Goal: Find specific page/section: Find specific page/section

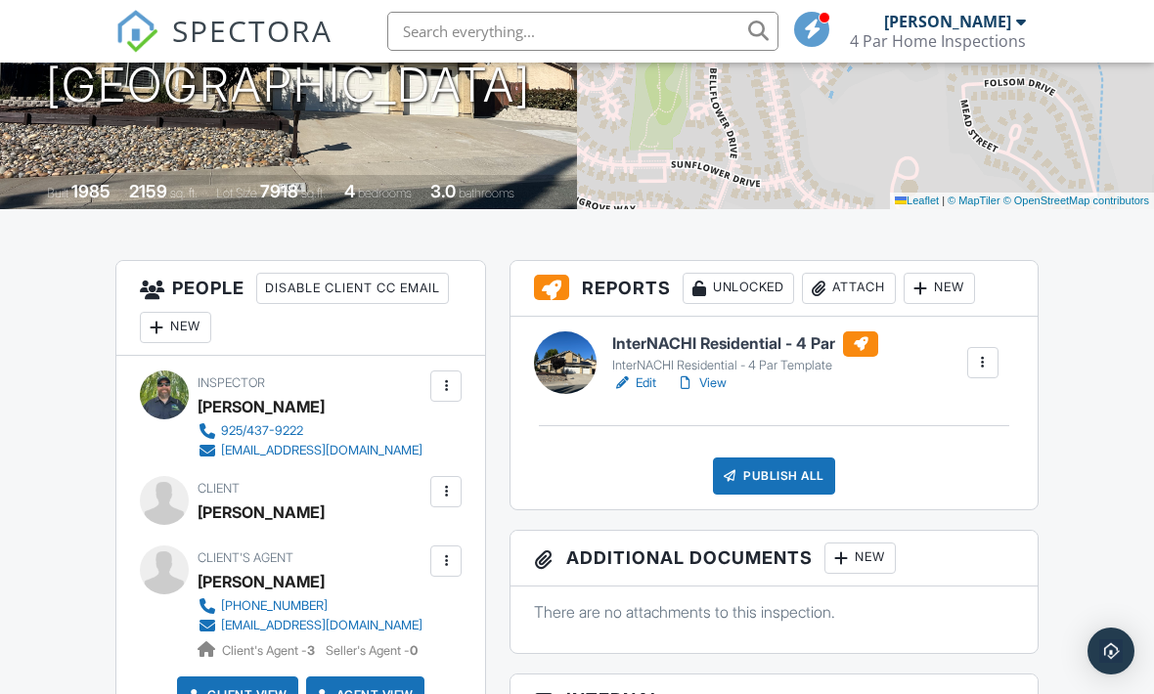
scroll to position [332, 0]
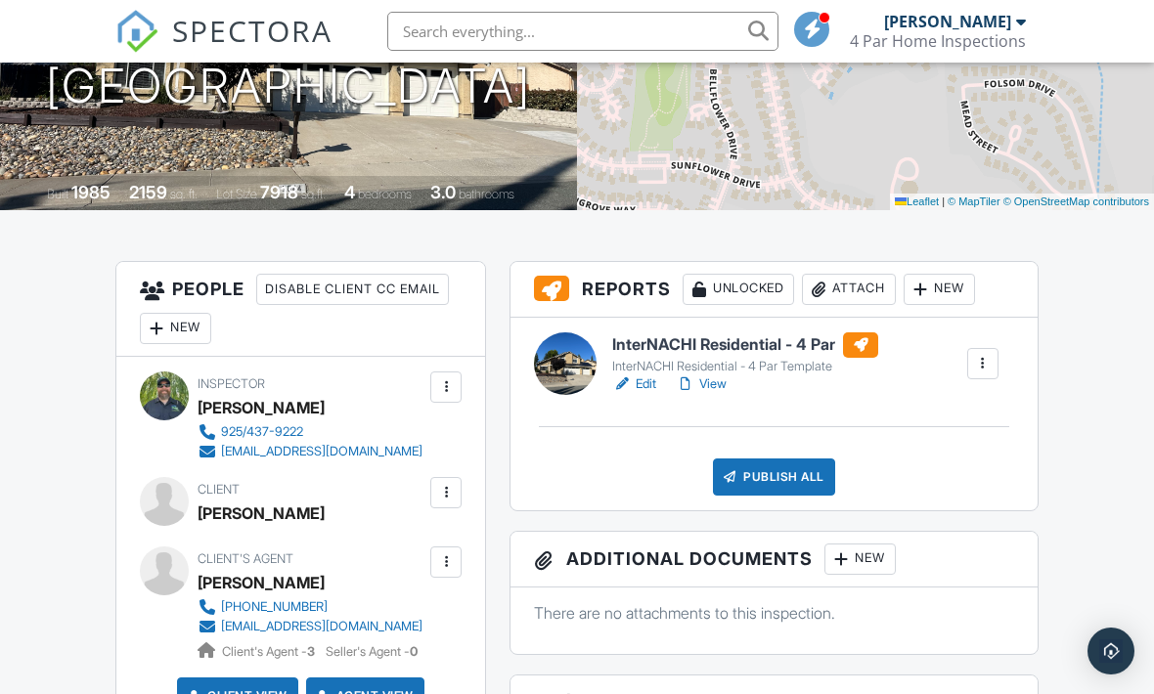
click at [727, 377] on link "View" at bounding box center [701, 385] width 51 height 20
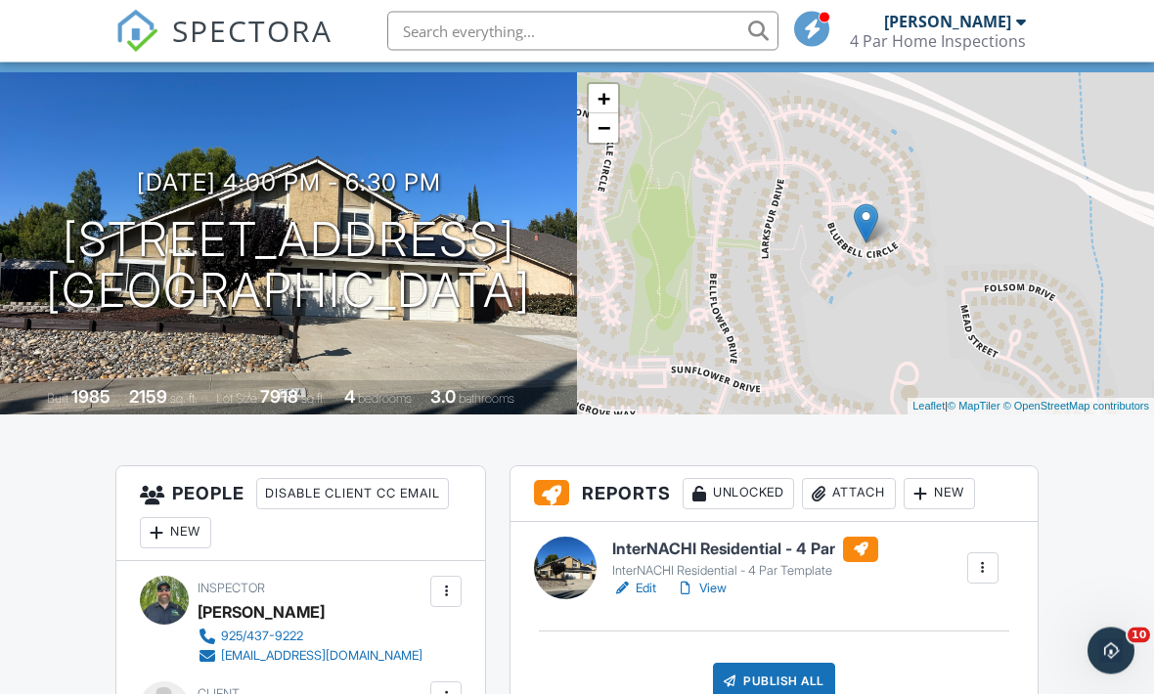
scroll to position [128, 0]
click at [718, 550] on h6 "InterNACHI Residential - 4 Par" at bounding box center [745, 549] width 266 height 25
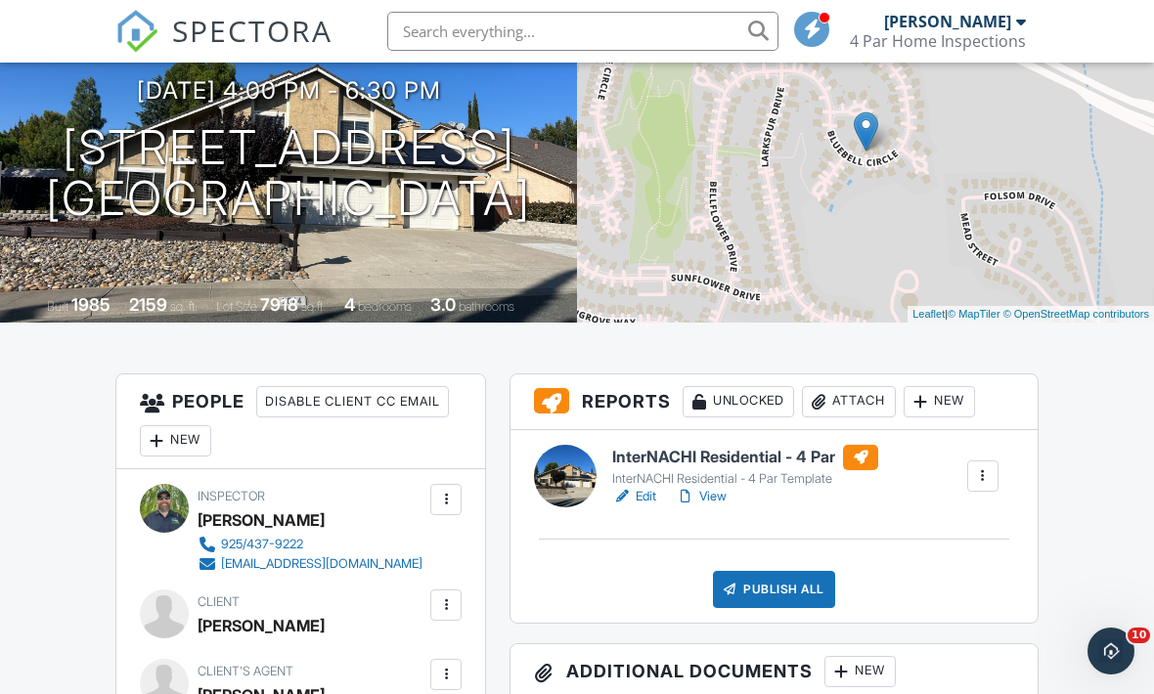
click at [725, 506] on link "View" at bounding box center [701, 497] width 51 height 20
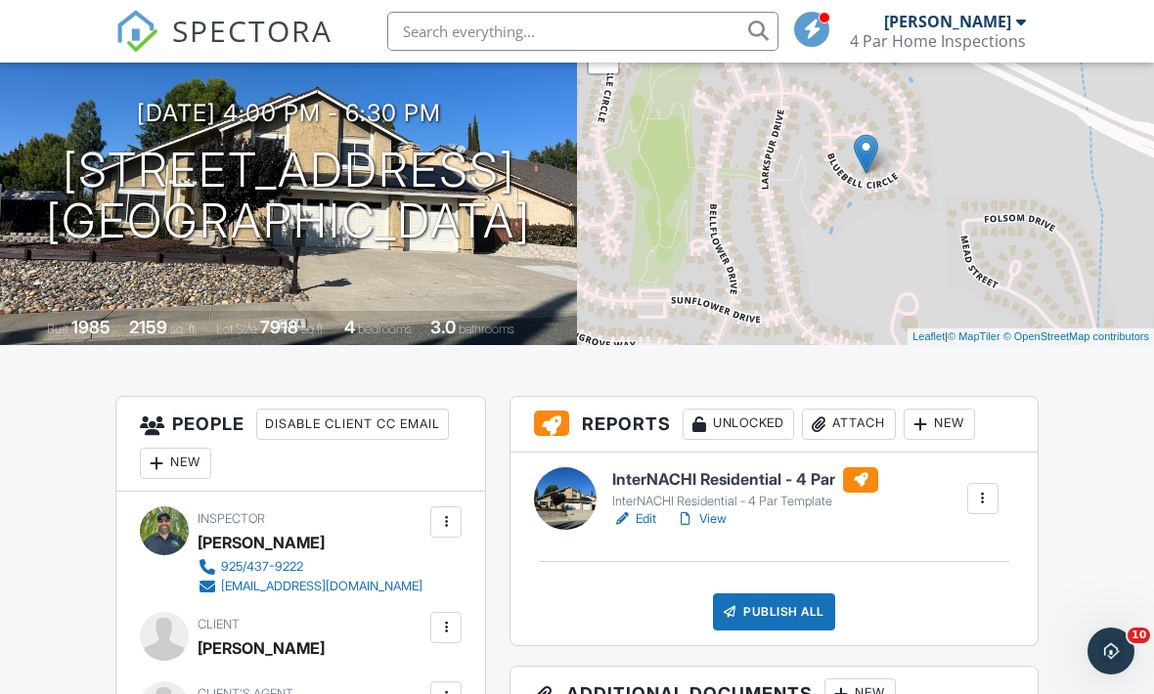
click at [767, 475] on h6 "InterNACHI Residential - 4 Par" at bounding box center [745, 479] width 266 height 25
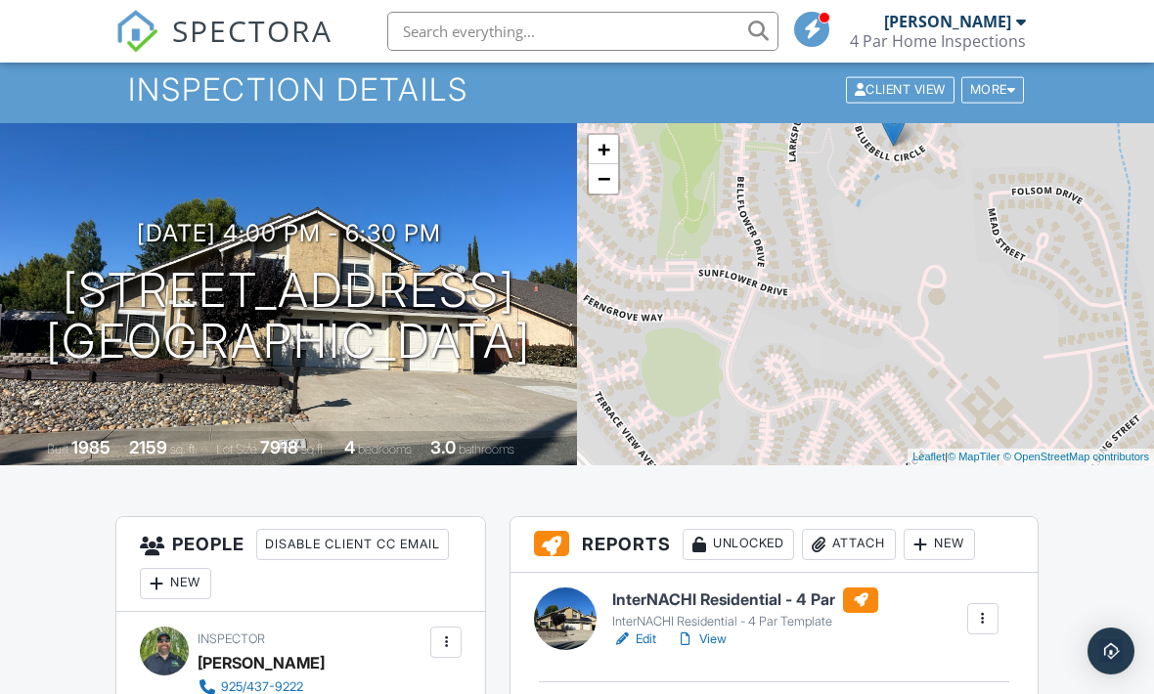
scroll to position [274, 0]
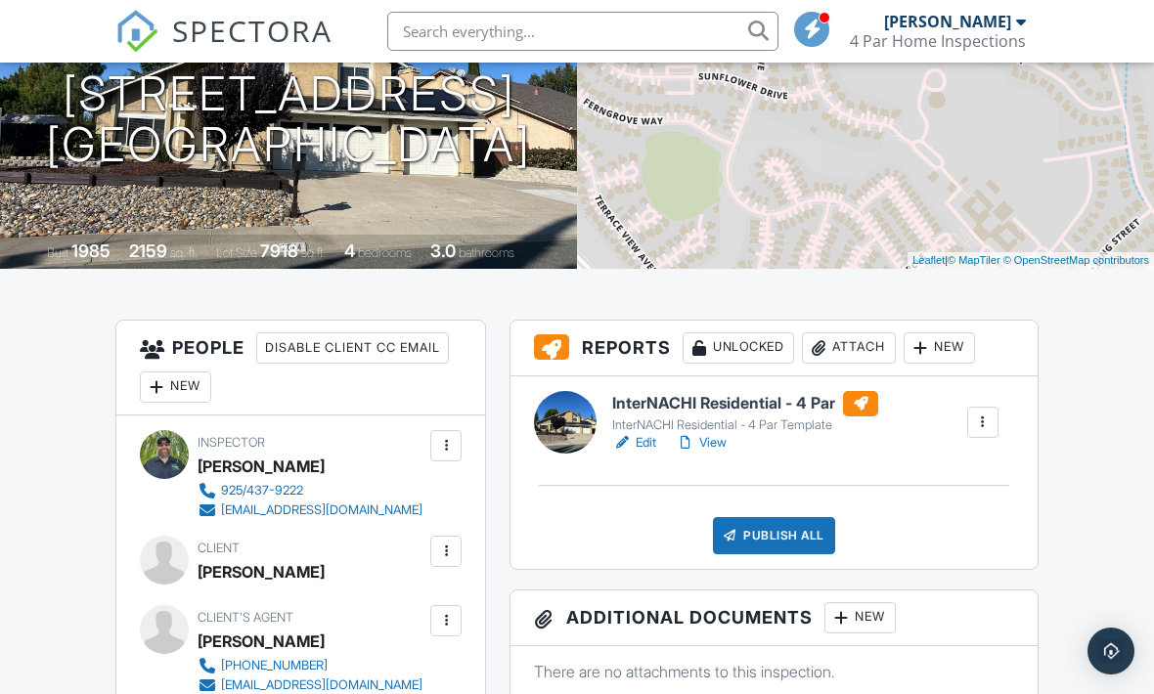
click at [724, 436] on link "View" at bounding box center [701, 443] width 51 height 20
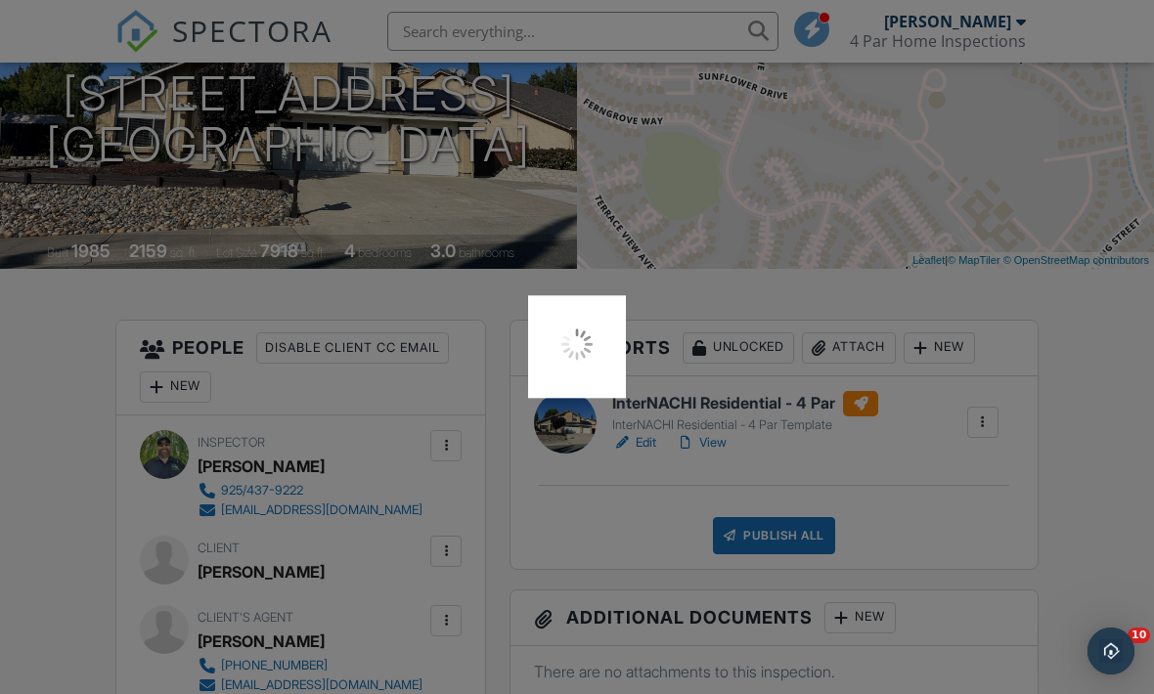
scroll to position [0, 0]
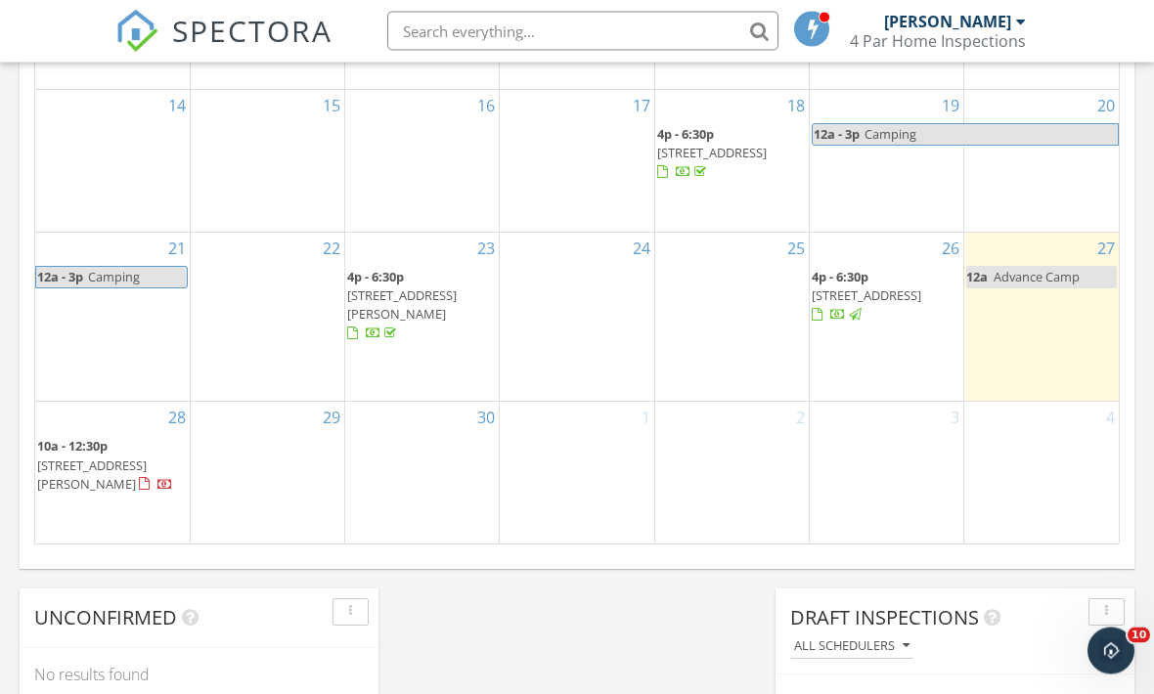
scroll to position [1269, 0]
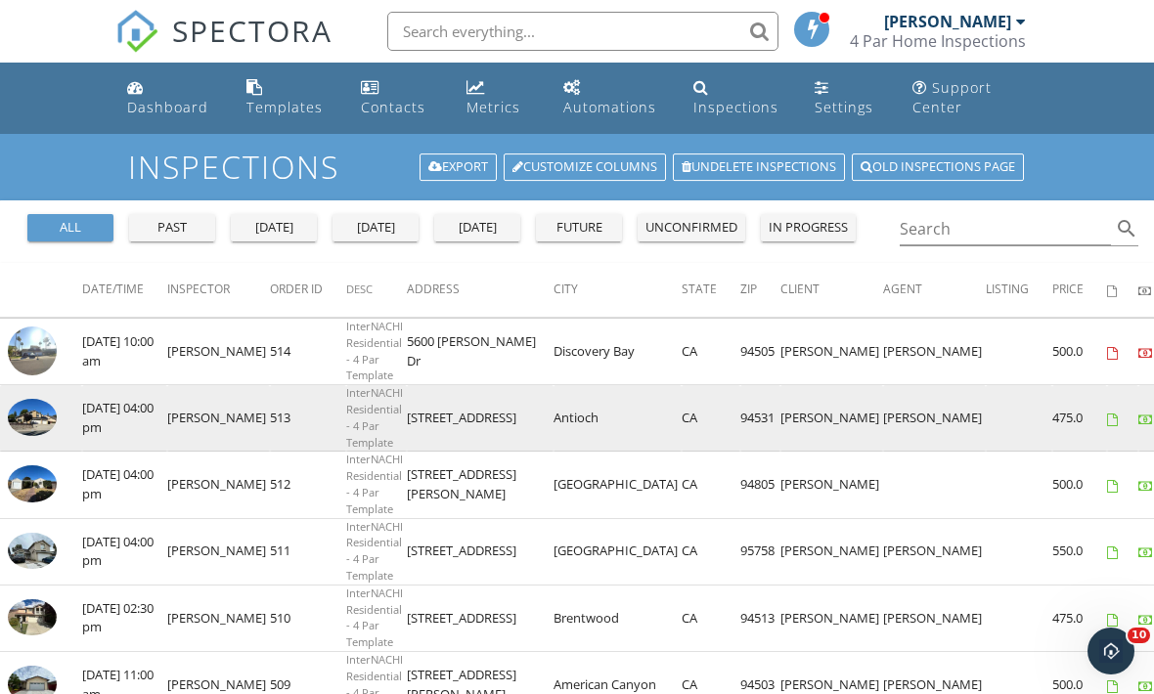
click at [22, 423] on img at bounding box center [32, 417] width 49 height 37
